Goal: Entertainment & Leisure: Consume media (video, audio)

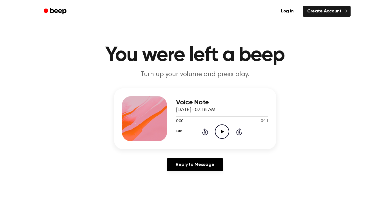
click at [221, 130] on icon "Play Audio" at bounding box center [222, 131] width 14 height 14
click at [219, 128] on icon "Play Audio" at bounding box center [222, 131] width 14 height 14
click at [222, 130] on icon "Play Audio" at bounding box center [222, 131] width 14 height 14
click at [220, 130] on icon "Play Audio" at bounding box center [222, 131] width 14 height 14
click at [220, 132] on icon "Play Audio" at bounding box center [222, 131] width 14 height 14
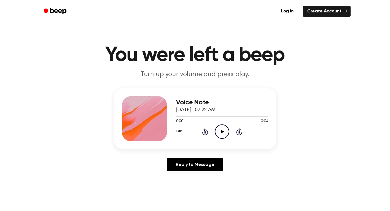
click at [223, 135] on icon "Play Audio" at bounding box center [222, 131] width 14 height 14
click at [223, 127] on icon "Play Audio" at bounding box center [222, 131] width 14 height 14
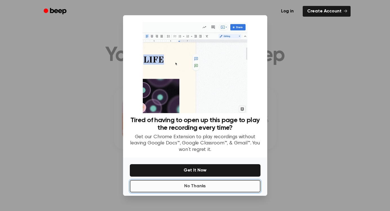
click at [206, 184] on button "No Thanks" at bounding box center [195, 186] width 131 height 12
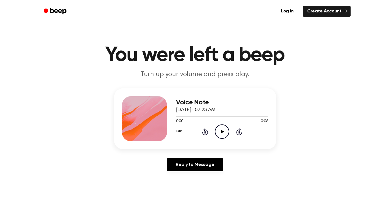
click at [227, 132] on icon "Play Audio" at bounding box center [222, 131] width 14 height 14
click at [222, 133] on icon "Play Audio" at bounding box center [222, 131] width 14 height 14
click at [218, 132] on icon "Play Audio" at bounding box center [222, 131] width 14 height 14
click at [220, 130] on icon "Play Audio" at bounding box center [222, 131] width 14 height 14
drag, startPoint x: 243, startPoint y: 116, endPoint x: 157, endPoint y: 118, distance: 86.2
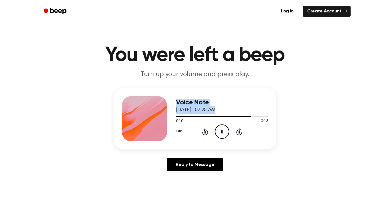
click at [157, 118] on div "Voice Note October 14, 2025 · 07:25 AM 0:10 0:13 Your browser does not support …" at bounding box center [195, 118] width 162 height 61
click at [178, 116] on div at bounding box center [216, 116] width 81 height 1
click at [226, 130] on icon "Play Audio" at bounding box center [222, 131] width 14 height 14
click at [217, 132] on icon "Play Audio" at bounding box center [222, 131] width 14 height 14
click at [218, 129] on icon "Play Audio" at bounding box center [222, 131] width 14 height 14
